Goal: Find specific page/section: Find specific page/section

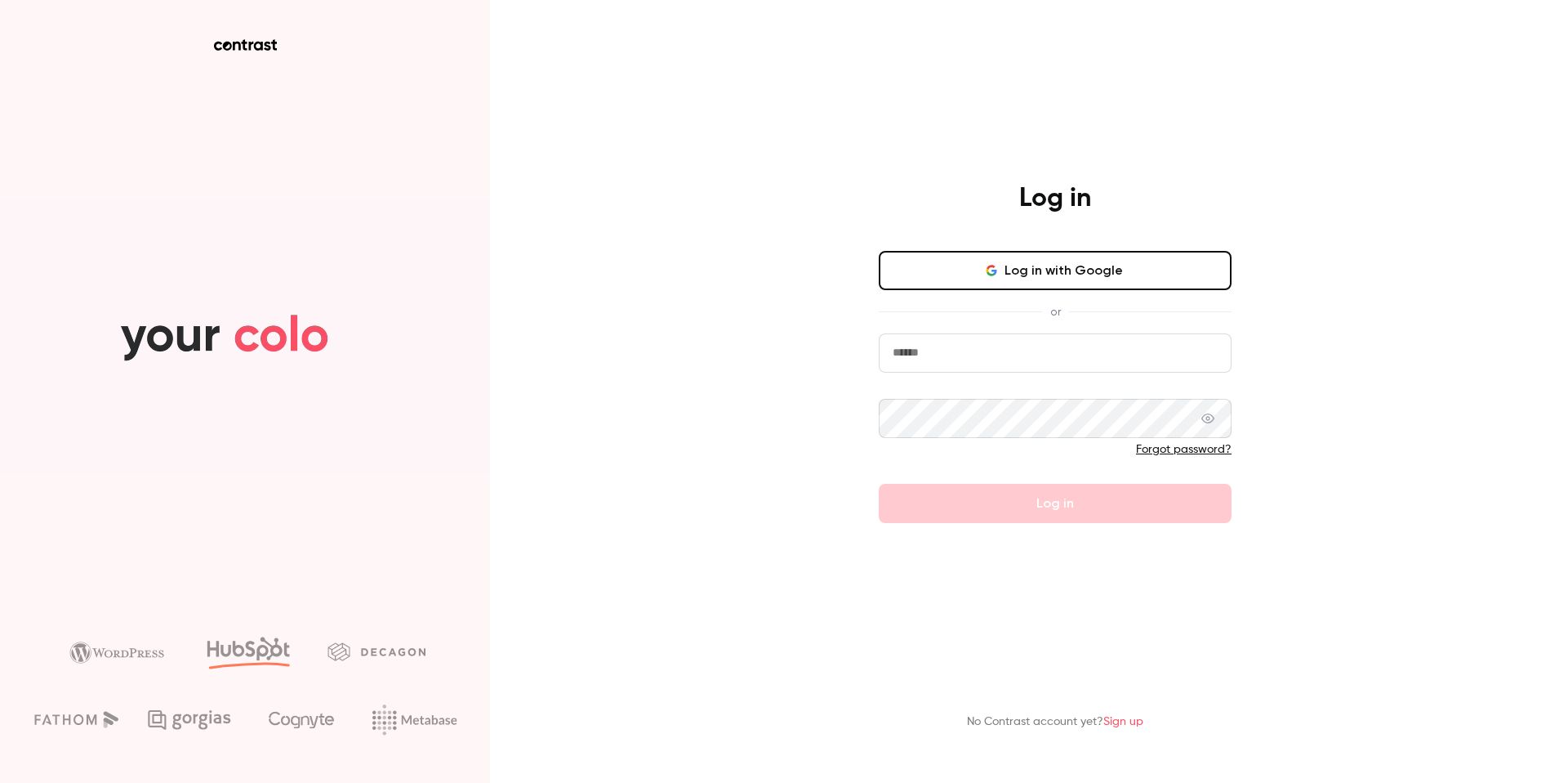
click at [1028, 274] on button "Log in with Google" at bounding box center [1055, 270] width 353 height 39
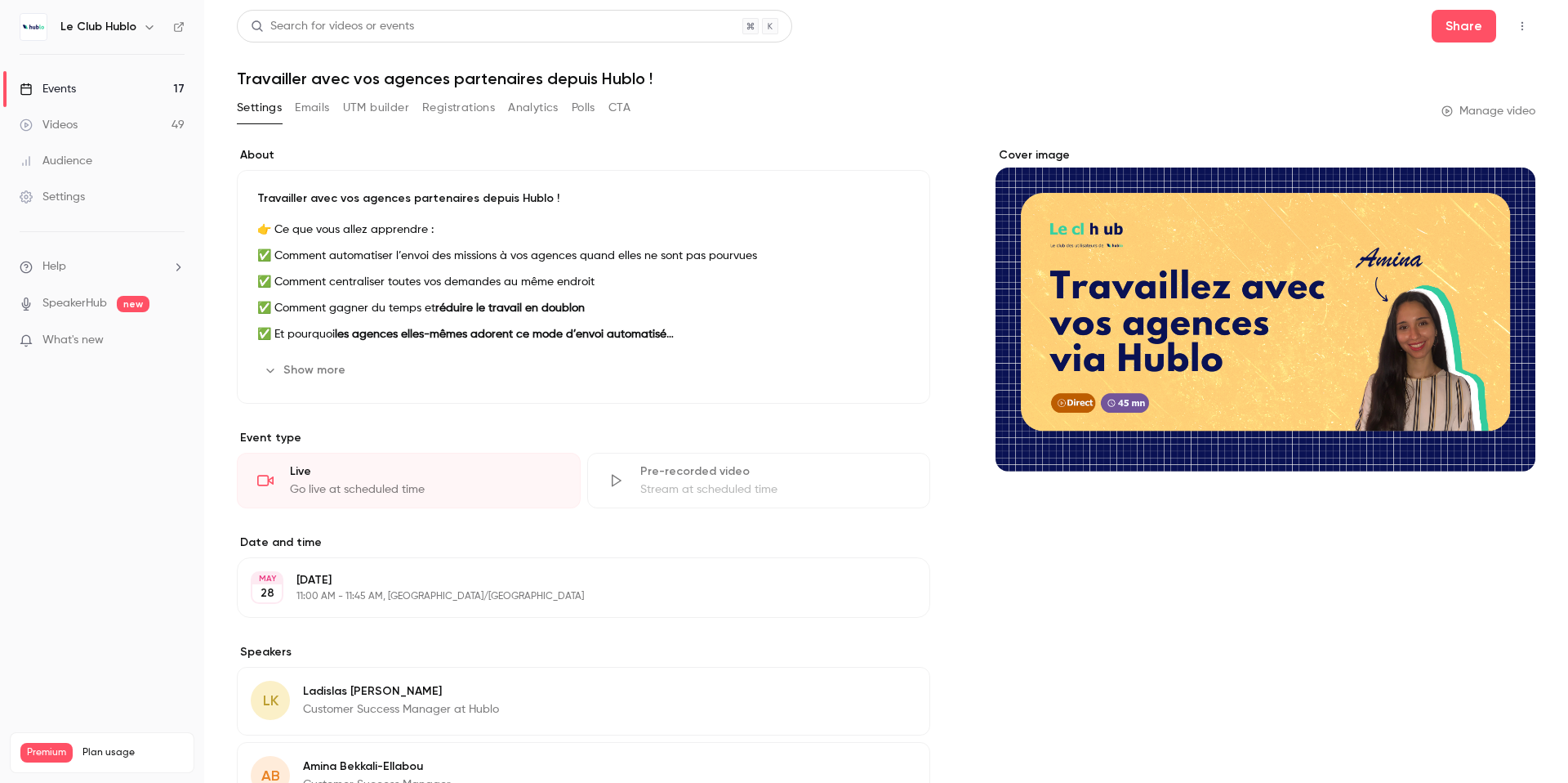
click at [82, 82] on link "Events 17" at bounding box center [102, 89] width 204 height 36
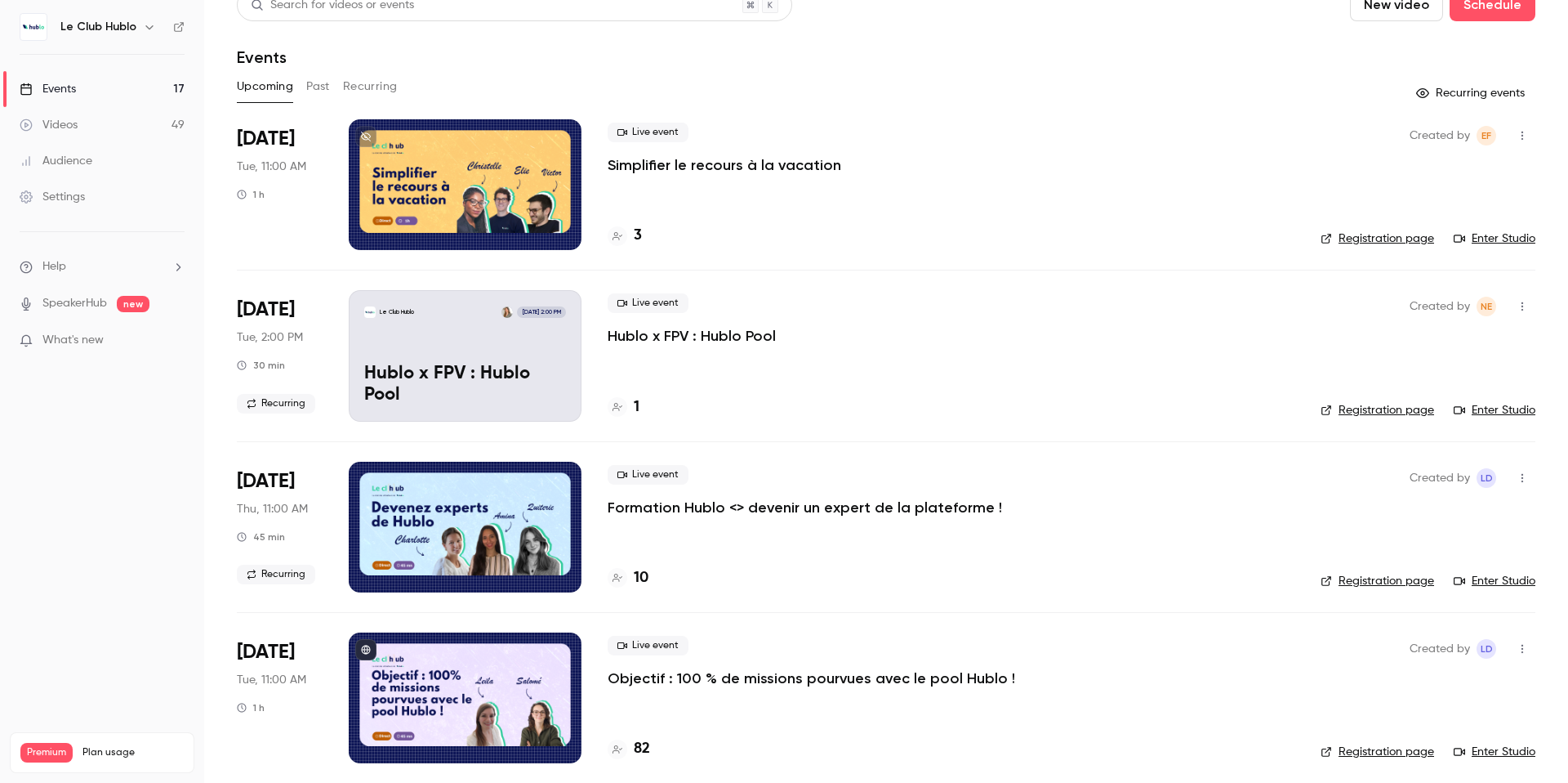
scroll to position [43, 0]
